Goal: Information Seeking & Learning: Check status

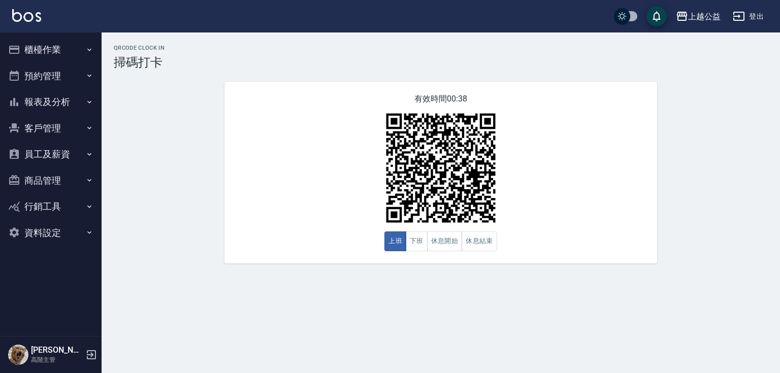
click at [65, 101] on button "報表及分析" at bounding box center [50, 102] width 93 height 26
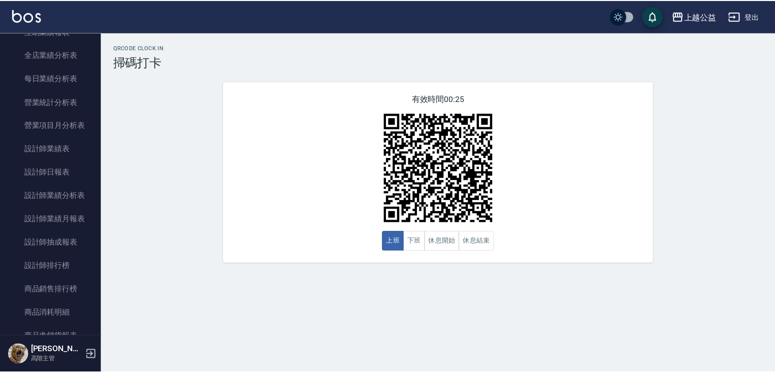
scroll to position [311, 0]
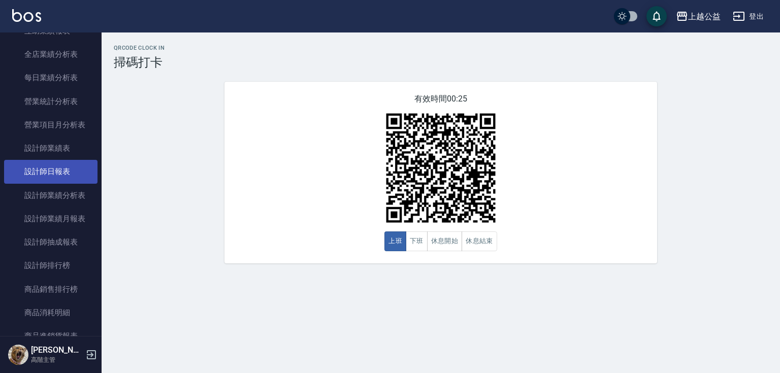
click at [39, 176] on link "設計師日報表" at bounding box center [50, 171] width 93 height 23
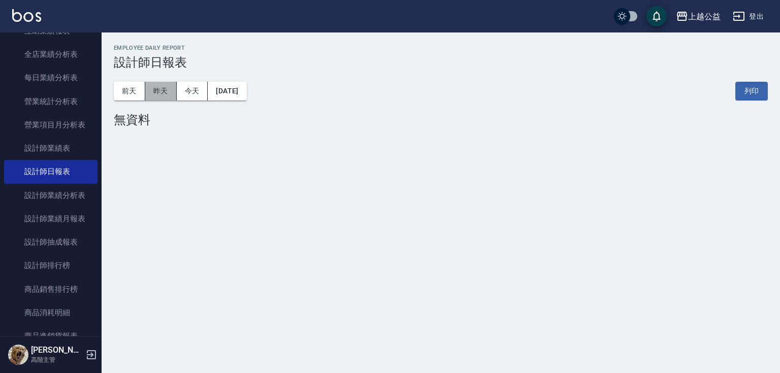
click at [162, 99] on button "昨天" at bounding box center [161, 91] width 32 height 19
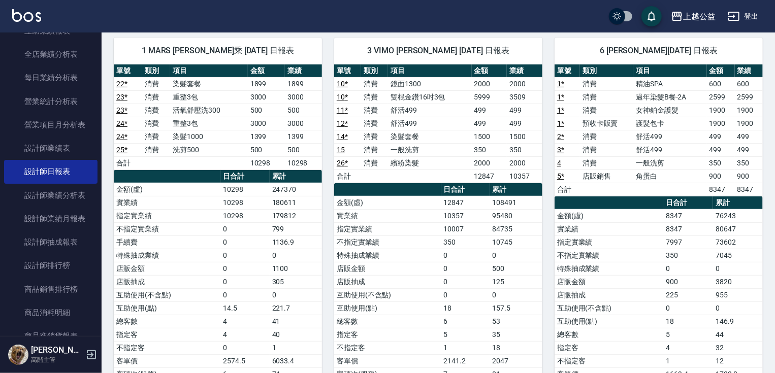
drag, startPoint x: 516, startPoint y: 286, endPoint x: 518, endPoint y: 305, distance: 19.4
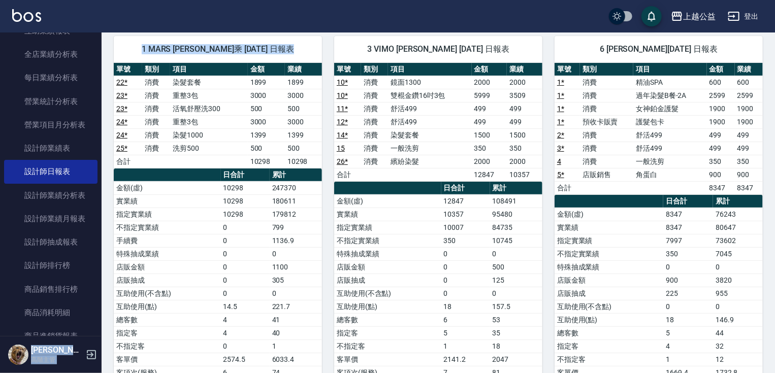
drag, startPoint x: 103, startPoint y: 154, endPoint x: 98, endPoint y: 128, distance: 27.0
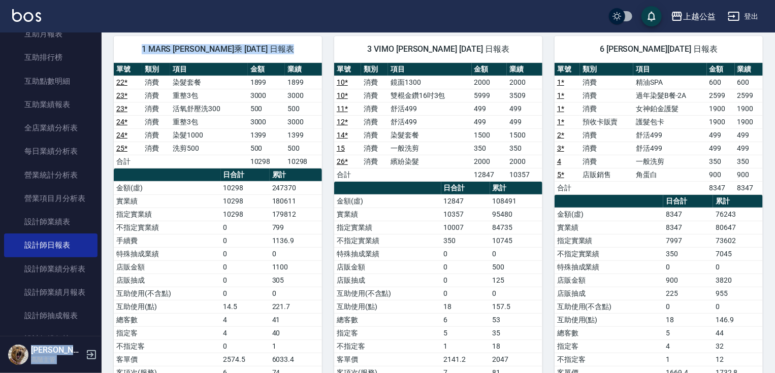
scroll to position [205, 0]
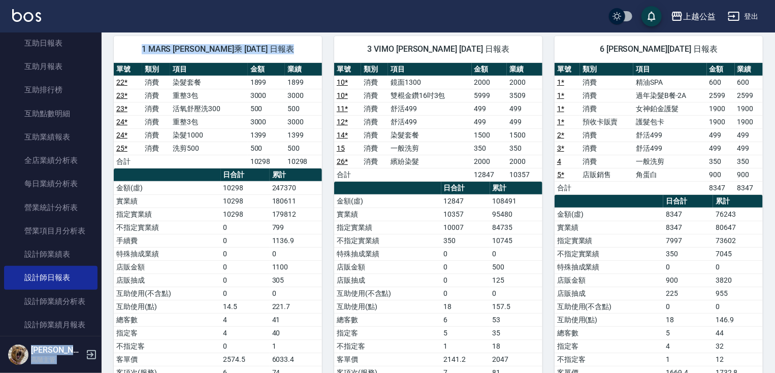
click at [126, 51] on span "1 MARS [PERSON_NAME]乘 [DATE] 日報表" at bounding box center [218, 49] width 184 height 10
click at [324, 37] on div "3 VIMO [PERSON_NAME] [DATE] 日報表 單號 類別 項目 金額 業績 10 * 消費 鏡面1300 2000 2000 10 * 消費…" at bounding box center [432, 221] width 221 height 395
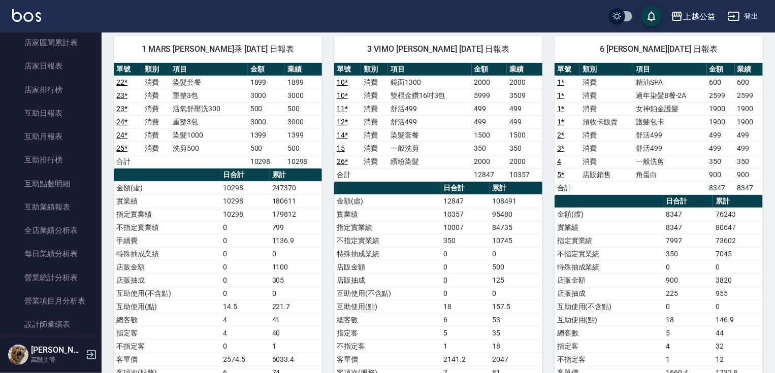
scroll to position [124, 0]
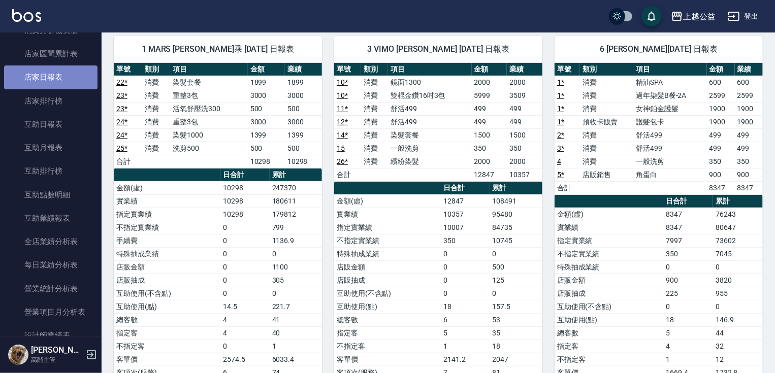
click at [67, 84] on link "店家日報表" at bounding box center [50, 77] width 93 height 23
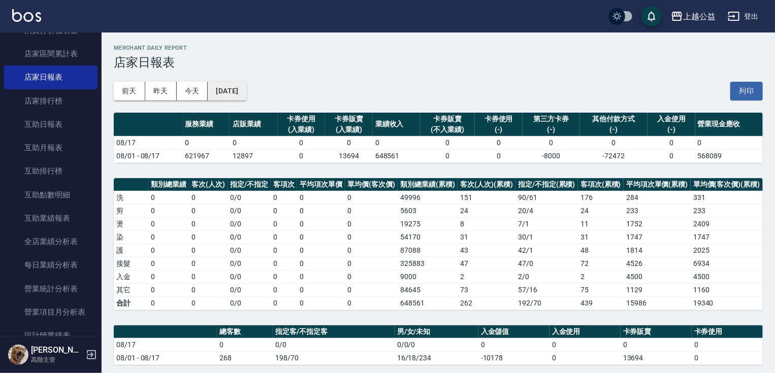
click at [234, 93] on button "[DATE]" at bounding box center [227, 91] width 39 height 19
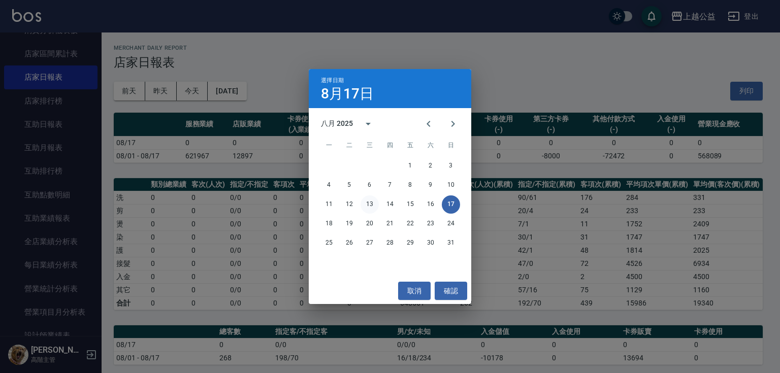
click at [373, 205] on button "13" at bounding box center [370, 205] width 18 height 18
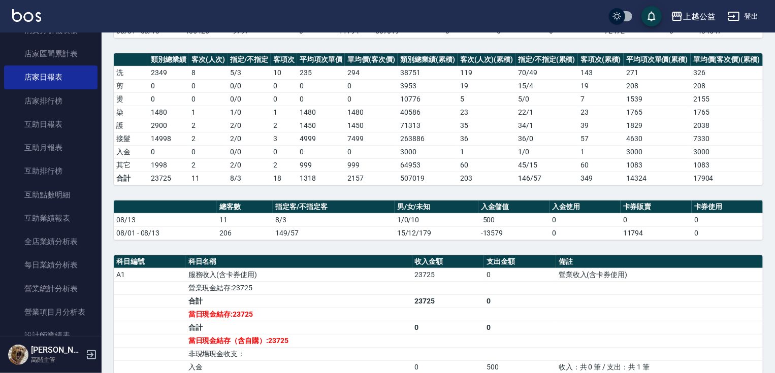
scroll to position [202, 0]
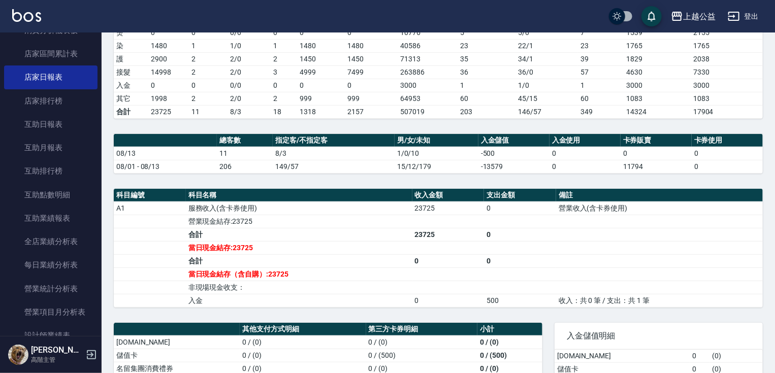
drag, startPoint x: 396, startPoint y: 295, endPoint x: 395, endPoint y: 310, distance: 15.8
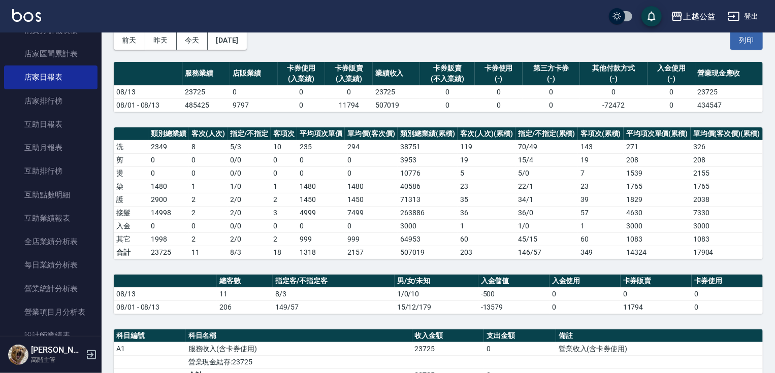
scroll to position [0, 0]
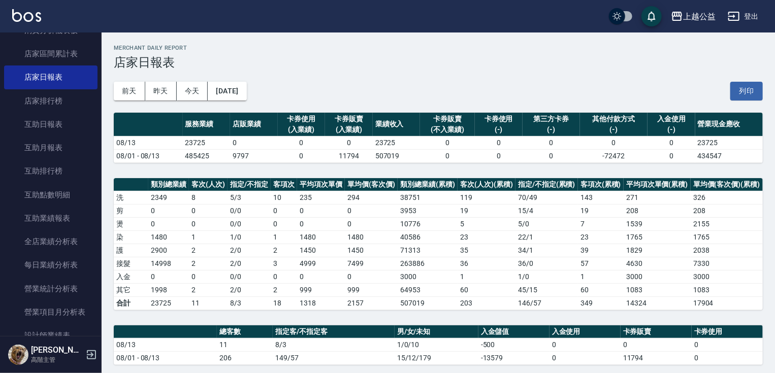
drag, startPoint x: 386, startPoint y: 221, endPoint x: 365, endPoint y: 159, distance: 65.4
click at [246, 91] on button "[DATE]" at bounding box center [227, 91] width 39 height 19
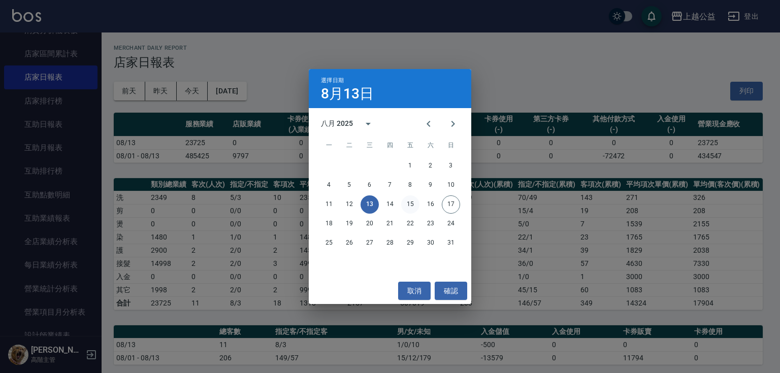
click at [409, 205] on button "15" at bounding box center [410, 205] width 18 height 18
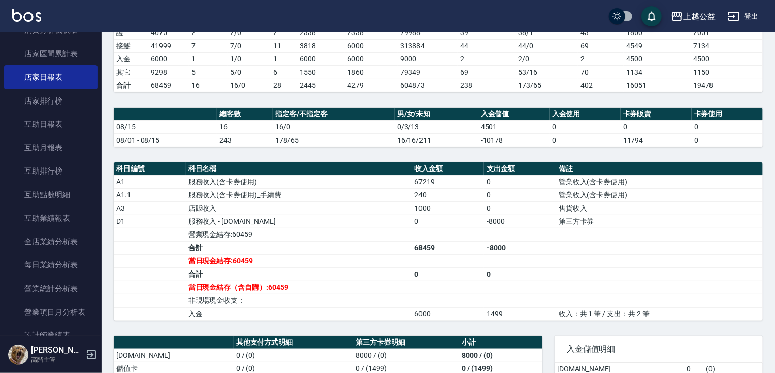
drag, startPoint x: 312, startPoint y: 229, endPoint x: 338, endPoint y: 301, distance: 76.5
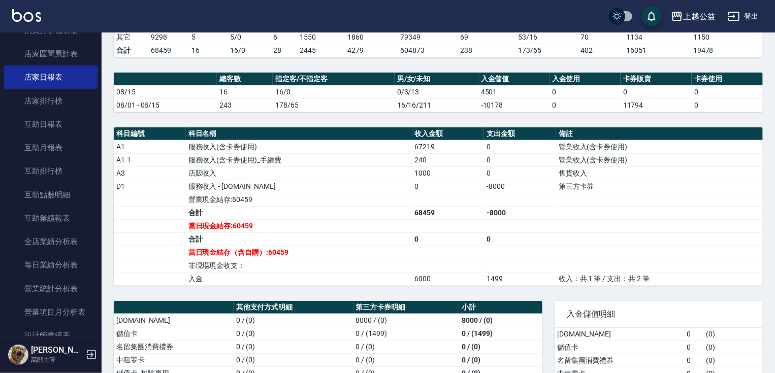
scroll to position [113, 0]
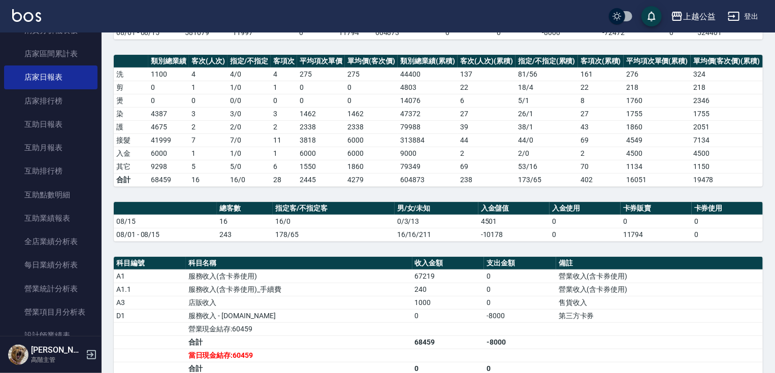
drag, startPoint x: 234, startPoint y: 248, endPoint x: 241, endPoint y: 181, distance: 67.4
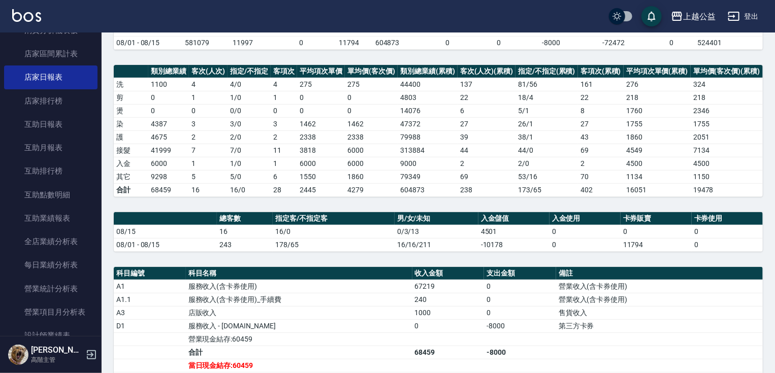
scroll to position [0, 0]
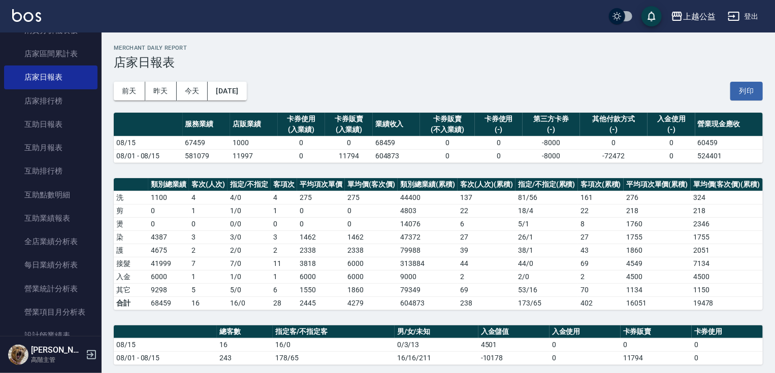
drag, startPoint x: 262, startPoint y: 269, endPoint x: 231, endPoint y: 194, distance: 82.0
click at [226, 87] on button "[DATE]" at bounding box center [227, 91] width 39 height 19
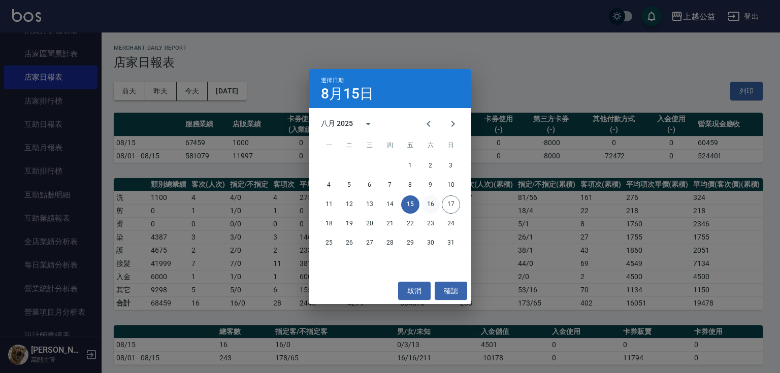
click at [433, 205] on button "16" at bounding box center [431, 205] width 18 height 18
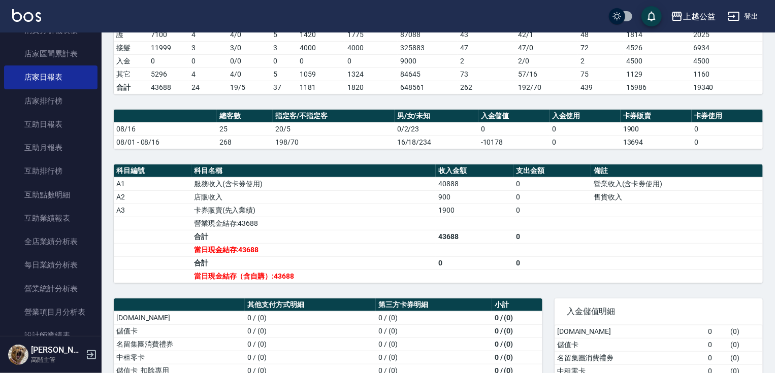
drag, startPoint x: 359, startPoint y: 245, endPoint x: 367, endPoint y: 307, distance: 62.5
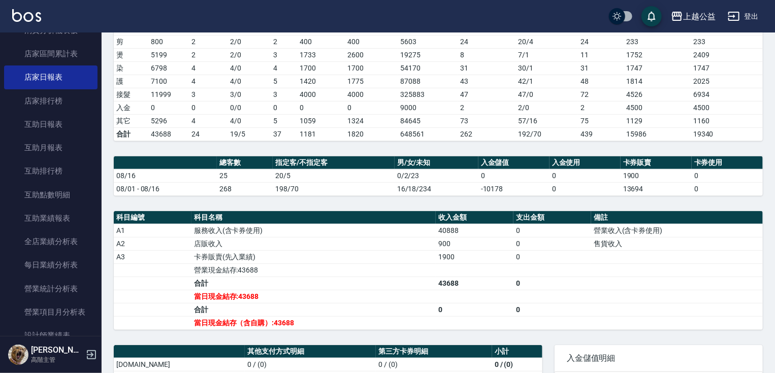
drag, startPoint x: 351, startPoint y: 279, endPoint x: 361, endPoint y: 250, distance: 30.5
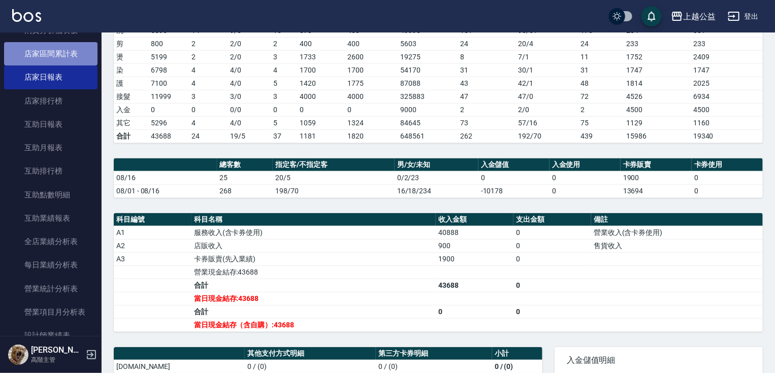
click at [69, 53] on link "店家區間累計表" at bounding box center [50, 53] width 93 height 23
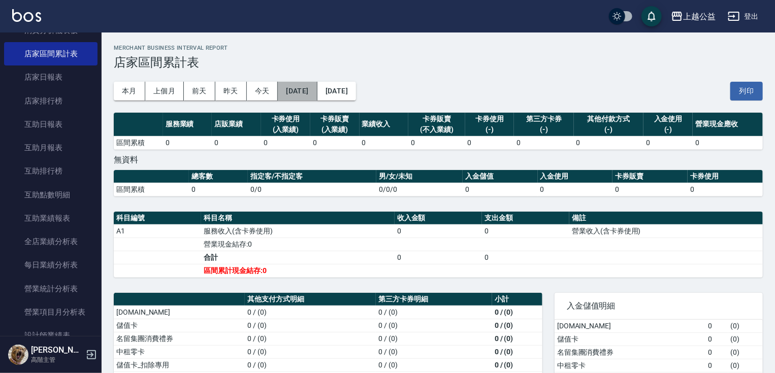
click at [316, 86] on button "[DATE]" at bounding box center [297, 91] width 39 height 19
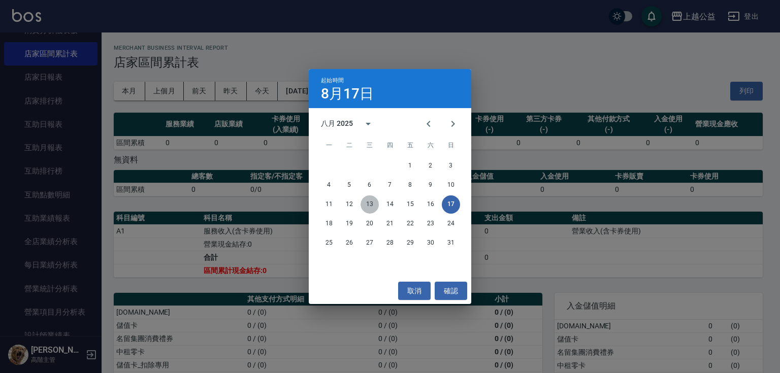
click at [372, 204] on button "13" at bounding box center [370, 205] width 18 height 18
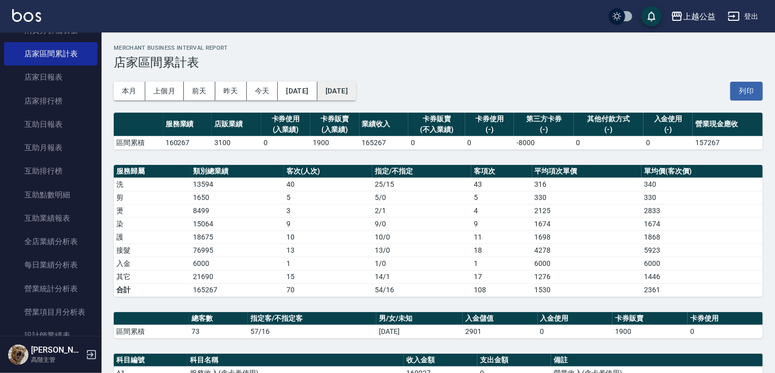
click at [356, 96] on button "[DATE]" at bounding box center [337, 91] width 39 height 19
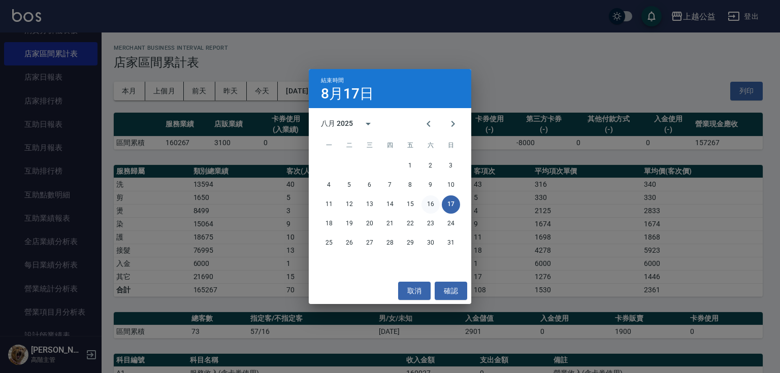
click at [429, 205] on button "16" at bounding box center [431, 205] width 18 height 18
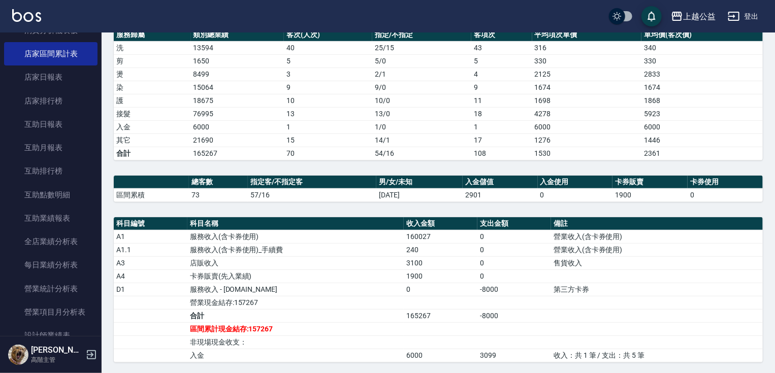
scroll to position [347, 0]
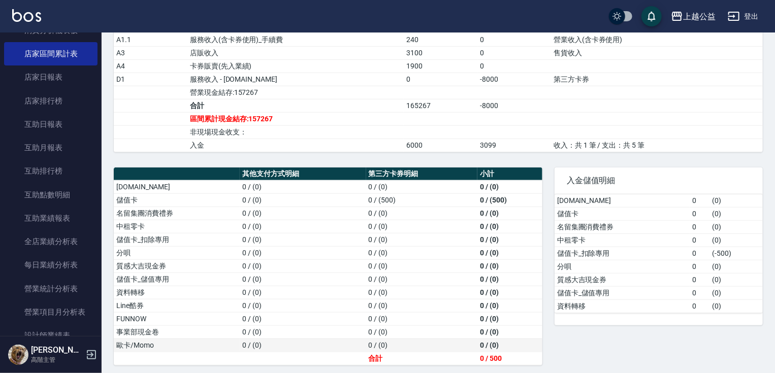
drag, startPoint x: 398, startPoint y: 194, endPoint x: 387, endPoint y: 337, distance: 143.7
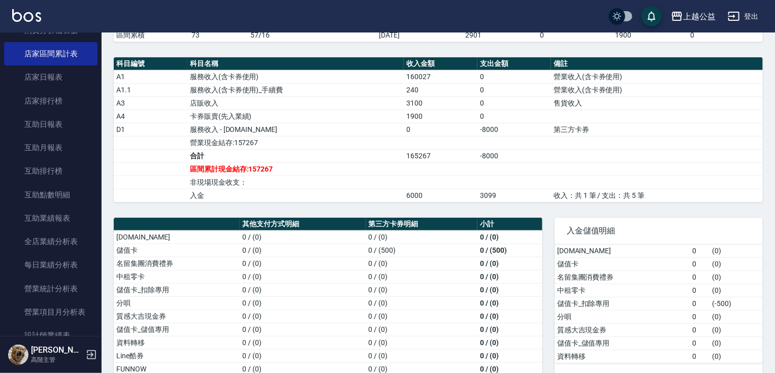
scroll to position [282, 0]
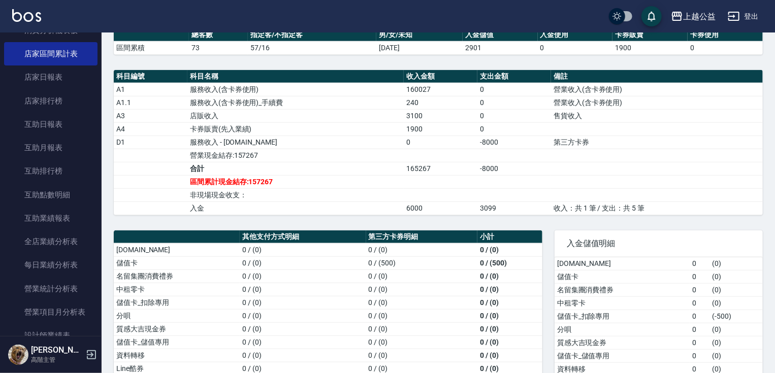
drag, startPoint x: 272, startPoint y: 216, endPoint x: 283, endPoint y: 190, distance: 28.8
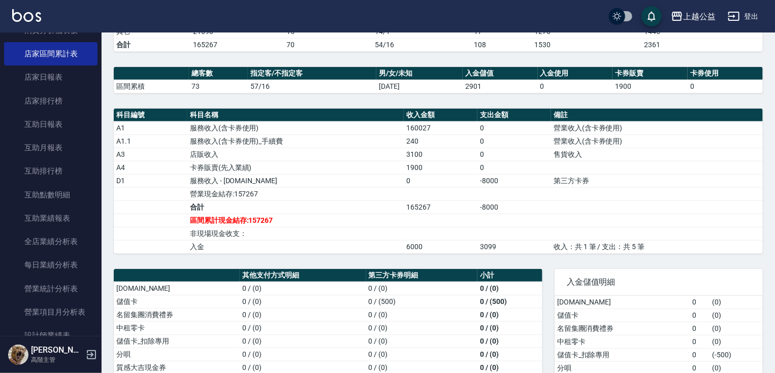
scroll to position [0, 0]
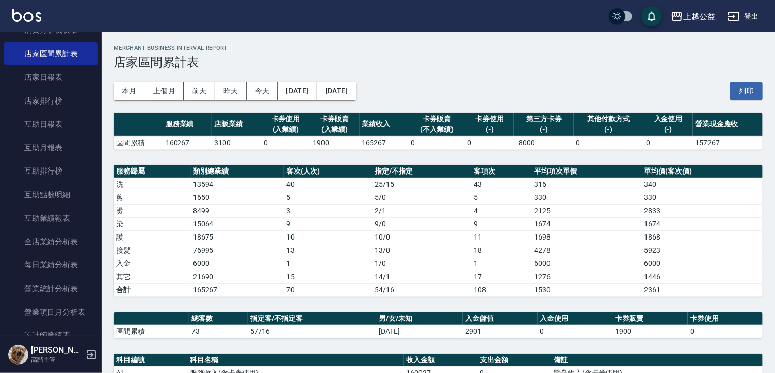
drag, startPoint x: 488, startPoint y: 268, endPoint x: 476, endPoint y: 217, distance: 52.1
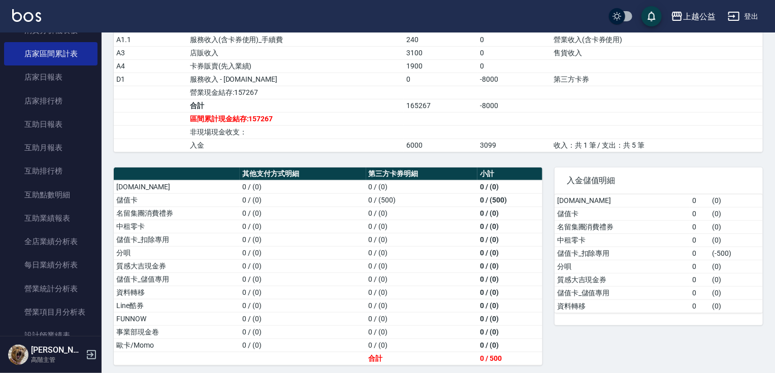
drag, startPoint x: 473, startPoint y: 152, endPoint x: 498, endPoint y: 253, distance: 103.9
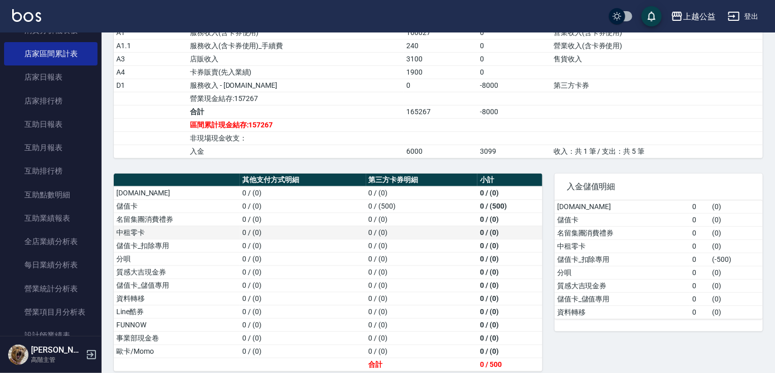
scroll to position [337, 0]
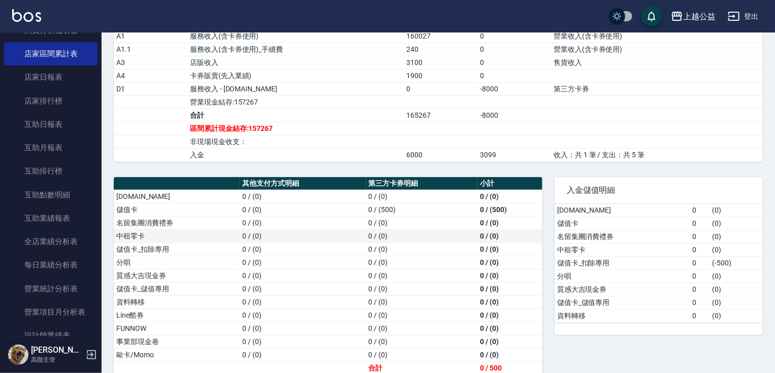
drag, startPoint x: 496, startPoint y: 247, endPoint x: 496, endPoint y: 232, distance: 15.3
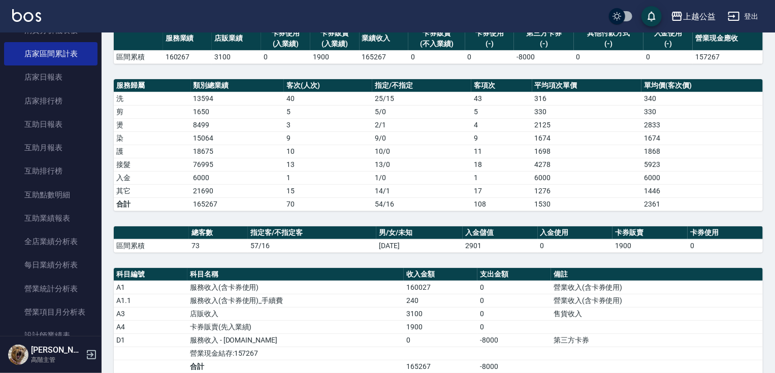
scroll to position [347, 0]
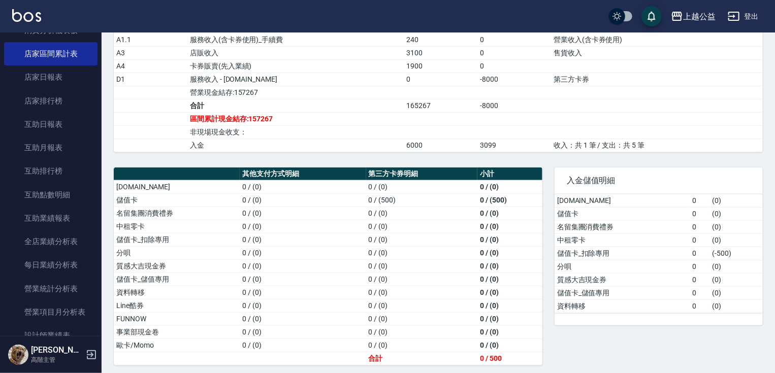
drag, startPoint x: 490, startPoint y: 230, endPoint x: 516, endPoint y: 338, distance: 111.3
drag, startPoint x: 485, startPoint y: 206, endPoint x: 541, endPoint y: 224, distance: 58.7
click at [500, 207] on td "0 / (0)" at bounding box center [510, 213] width 65 height 13
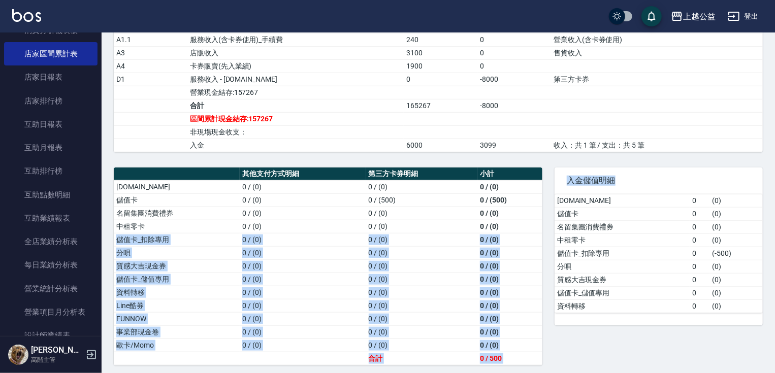
drag, startPoint x: 541, startPoint y: 224, endPoint x: 780, endPoint y: 299, distance: 250.7
click at [559, 223] on div "入金儲值明細 [DOMAIN_NAME] 0 ( 0 ) 儲值卡 0 ( 0 ) 名留集團消費禮券 0 ( 0 ) 中租零卡 0 ( 0 ) 儲值卡_扣除專用…" at bounding box center [653, 260] width 221 height 210
